Goal: Transaction & Acquisition: Purchase product/service

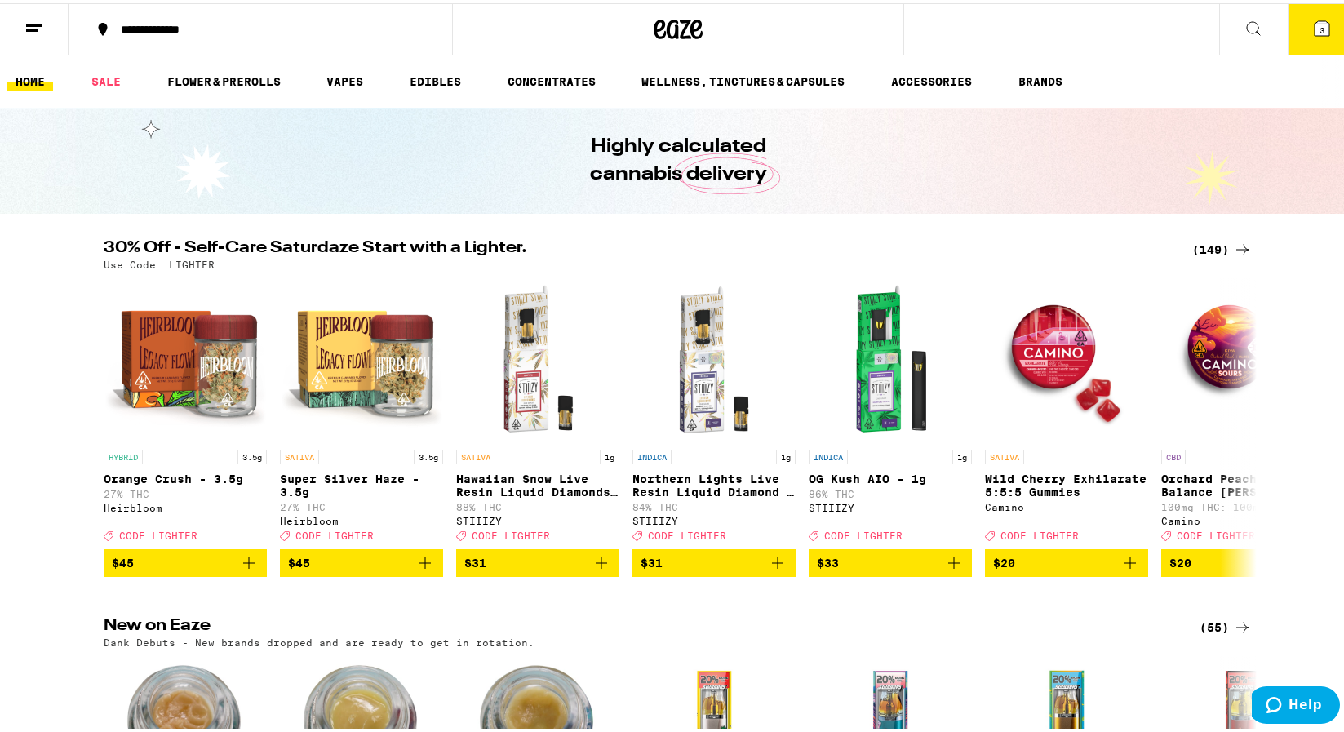
click at [1210, 242] on div "(149)" at bounding box center [1222, 247] width 60 height 20
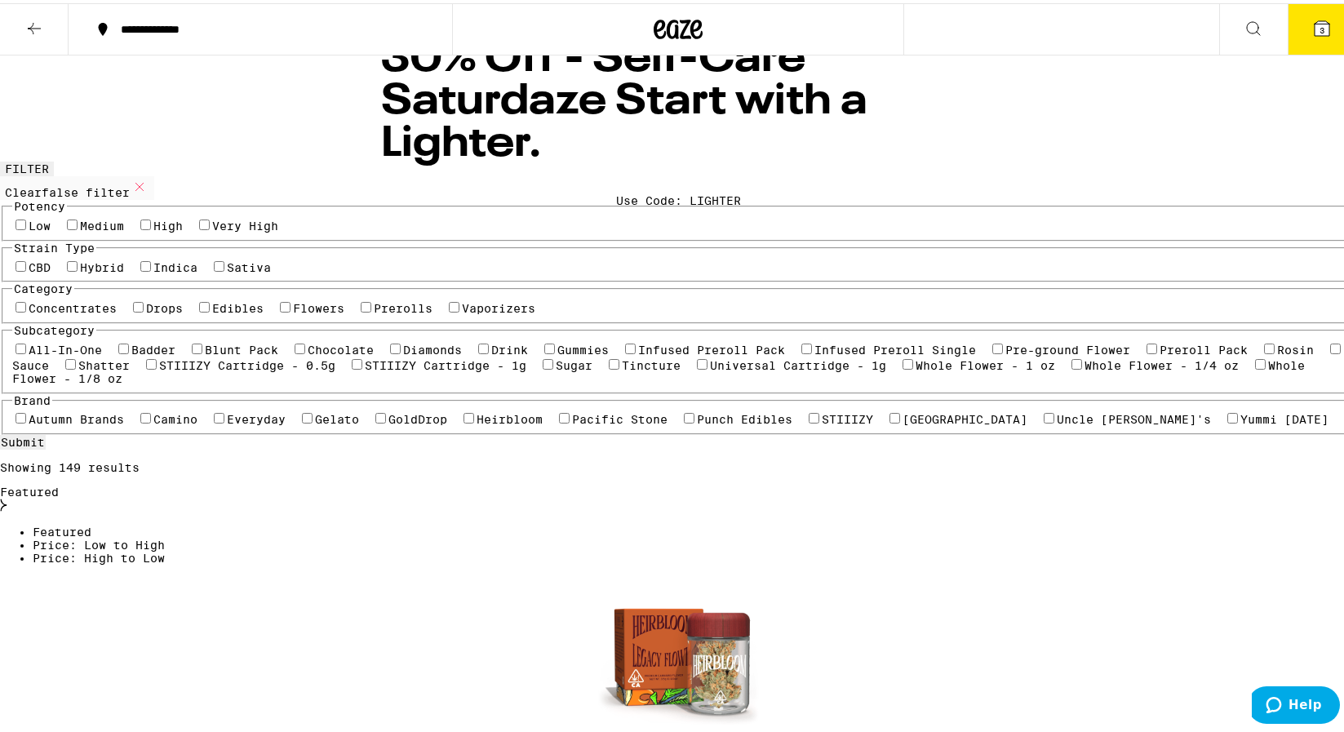
click at [293, 312] on label "Flowers" at bounding box center [318, 305] width 51 height 13
click at [280, 309] on input "Flowers" at bounding box center [285, 304] width 11 height 11
checkbox input "true"
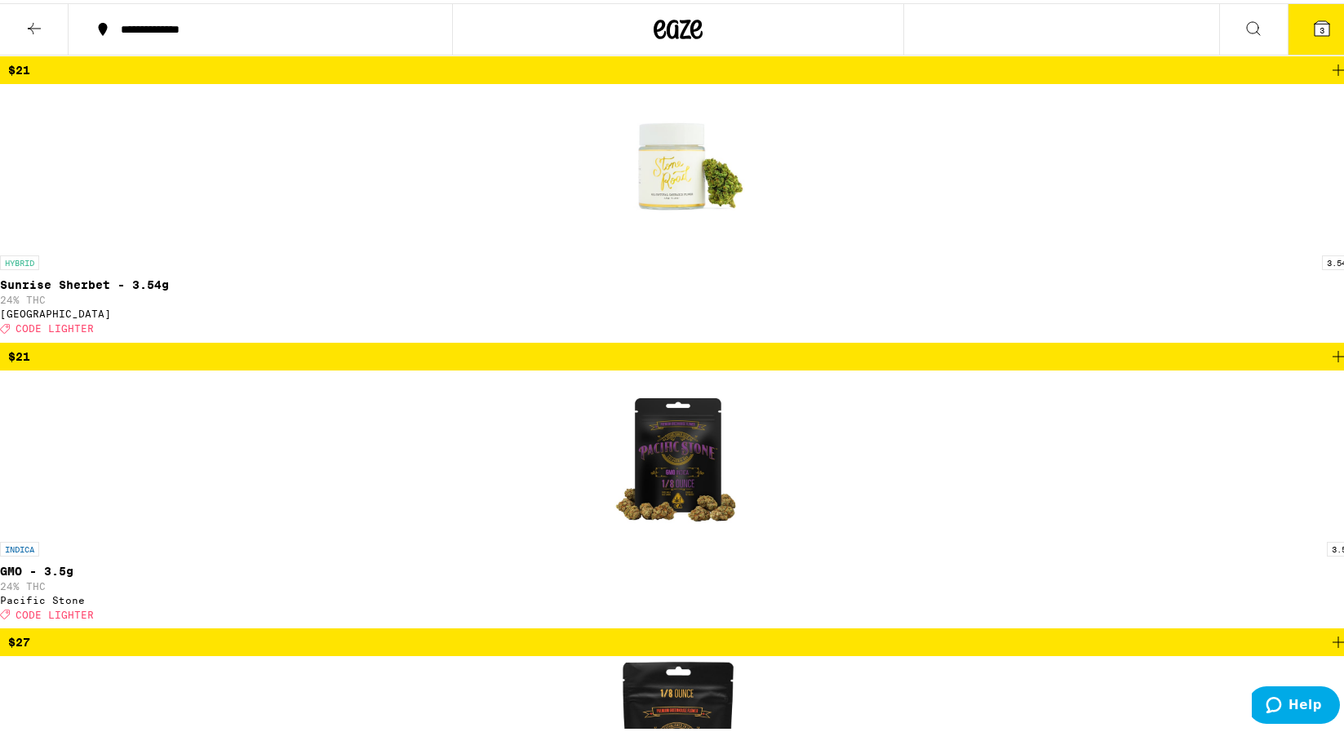
scroll to position [1877, 0]
